Goal: Information Seeking & Learning: Check status

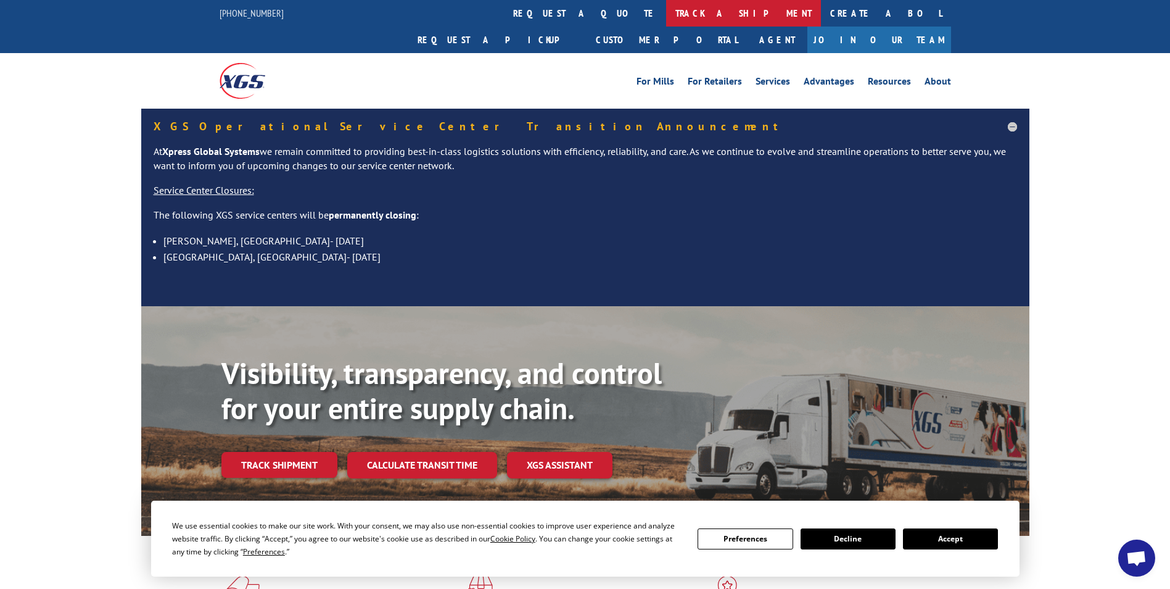
click at [666, 10] on link "track a shipment" at bounding box center [743, 13] width 155 height 27
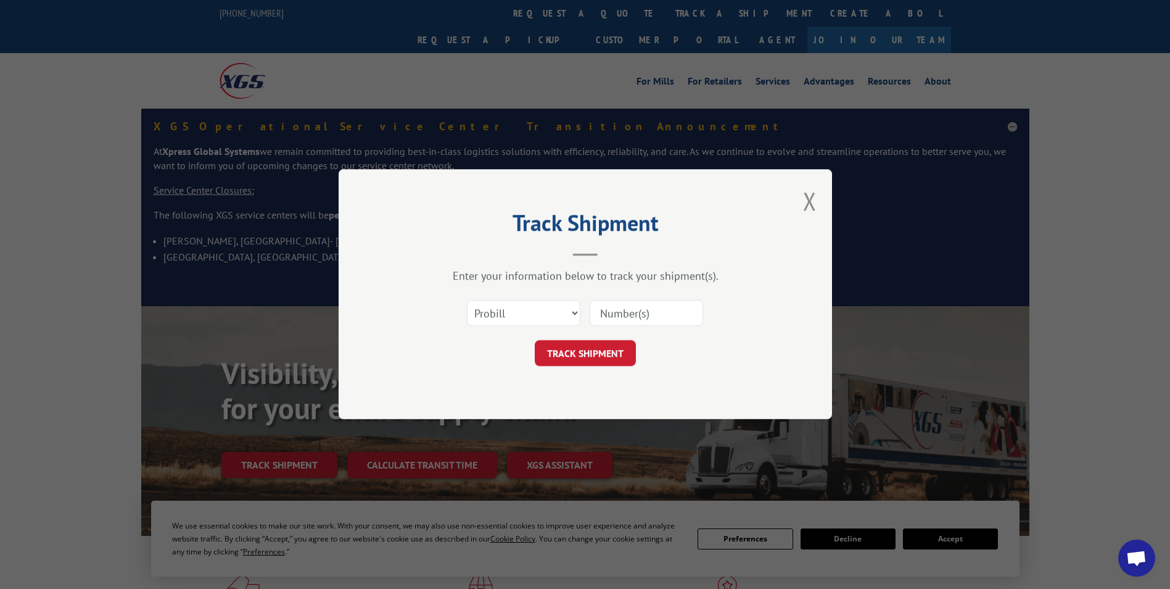
click at [522, 342] on div "TRACK SHIPMENT" at bounding box center [585, 354] width 370 height 26
click at [523, 328] on div "Select category... Probill BOL PO" at bounding box center [585, 313] width 370 height 41
click at [523, 312] on select "Select category... Probill BOL PO" at bounding box center [524, 313] width 114 height 26
select select "bol"
click at [467, 300] on select "Select category... Probill BOL PO" at bounding box center [524, 313] width 114 height 26
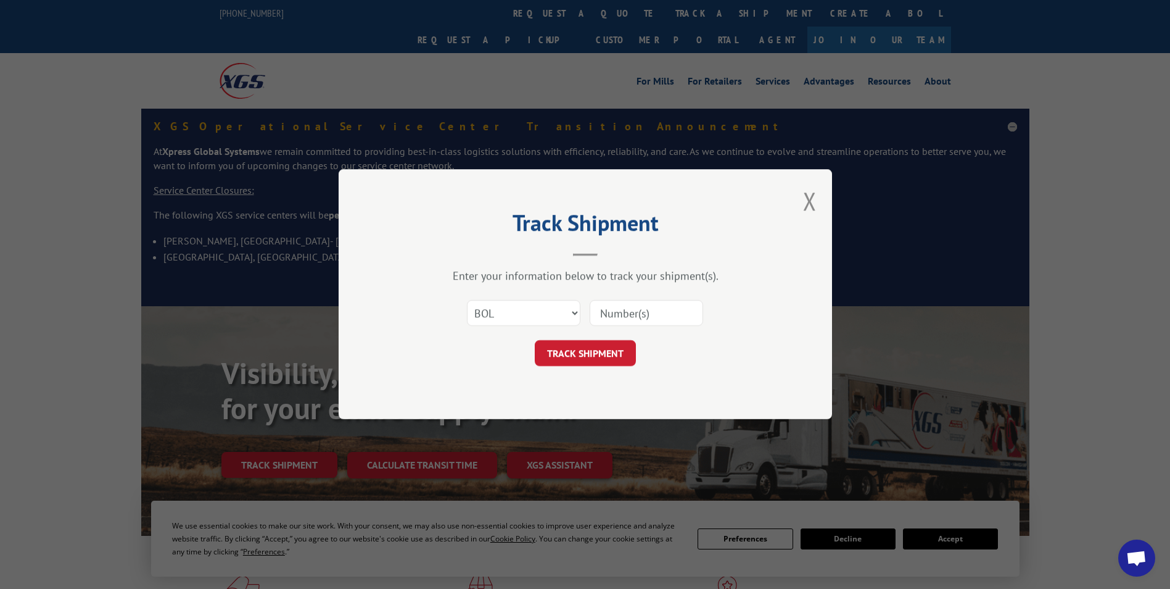
click at [616, 310] on input at bounding box center [647, 313] width 114 height 26
type input "2838876"
click button "TRACK SHIPMENT" at bounding box center [585, 354] width 101 height 26
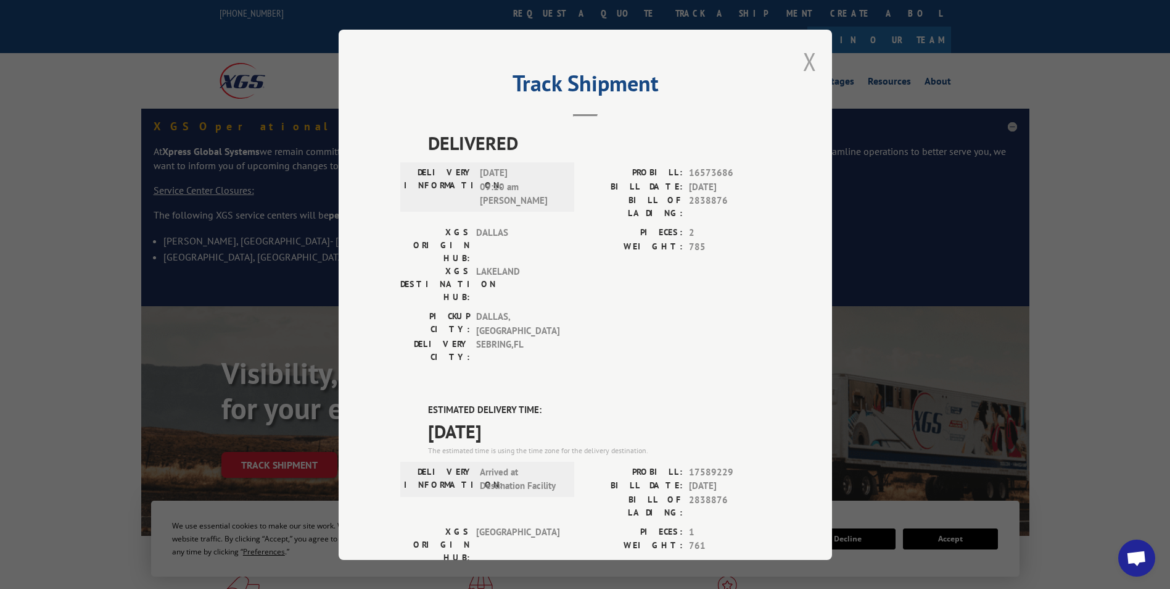
click at [803, 54] on button "Close modal" at bounding box center [810, 61] width 14 height 33
